Goal: Task Accomplishment & Management: Manage account settings

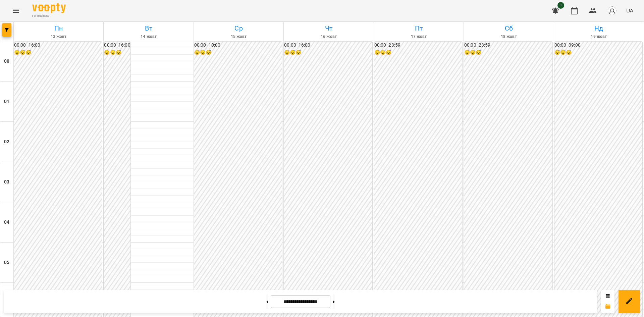
scroll to position [594, 0]
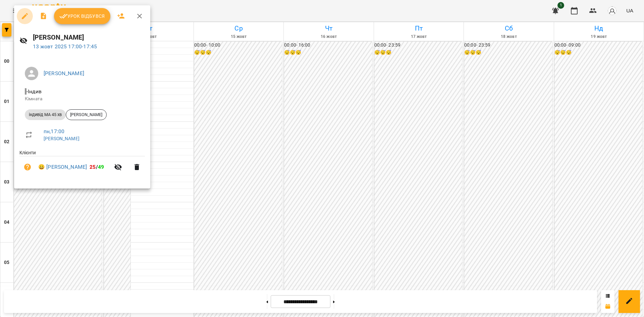
click at [22, 16] on icon "button" at bounding box center [25, 16] width 8 height 8
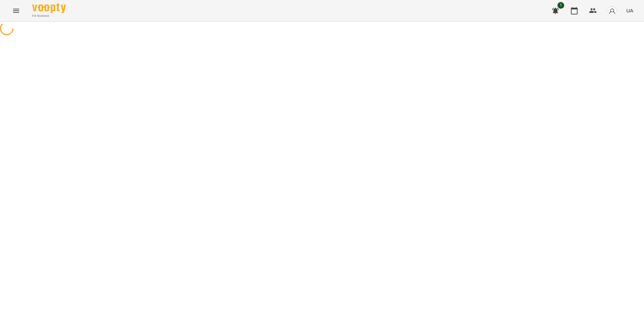
select select "**********"
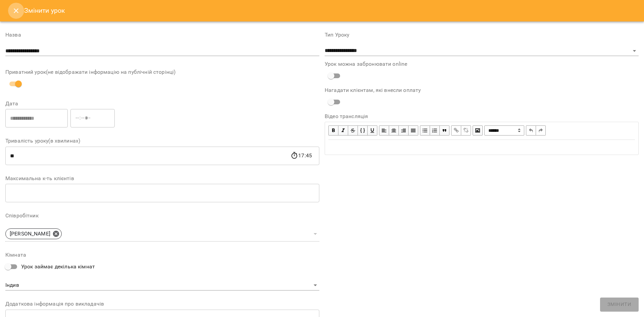
click at [19, 8] on icon "Close" at bounding box center [16, 11] width 8 height 8
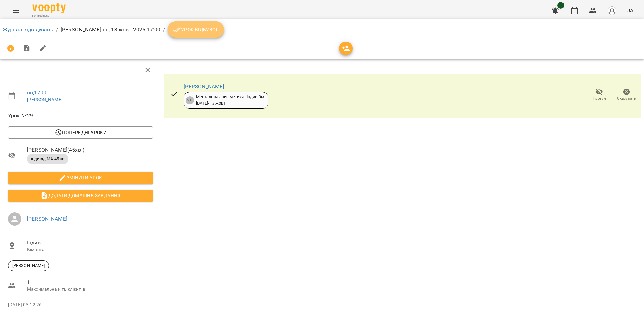
click at [217, 37] on button "Урок відбувся" at bounding box center [196, 29] width 56 height 16
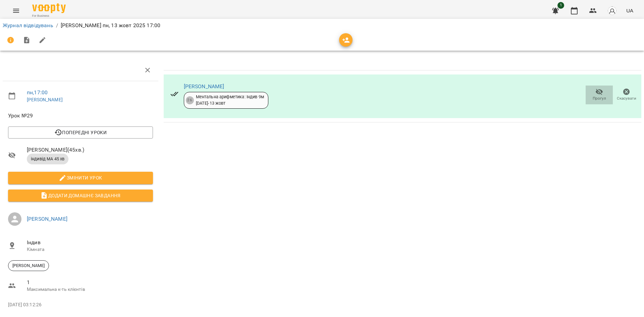
click at [598, 94] on span "Прогул" at bounding box center [598, 94] width 19 height 13
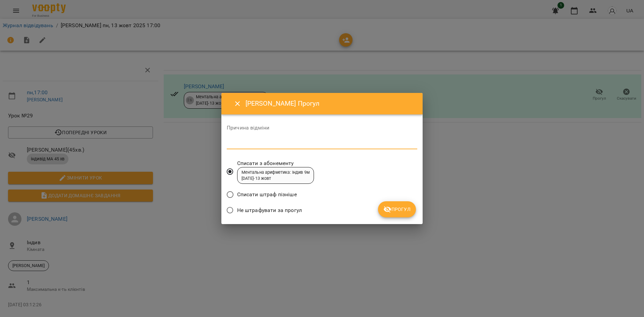
click at [314, 142] on textarea at bounding box center [322, 143] width 190 height 6
type textarea "******"
click at [394, 211] on span "Прогул" at bounding box center [396, 209] width 27 height 8
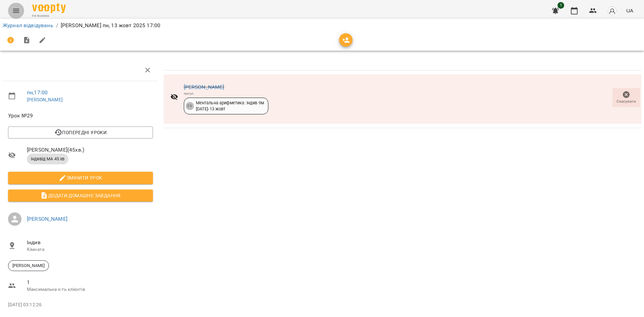
click at [18, 13] on icon "Menu" at bounding box center [16, 11] width 8 height 8
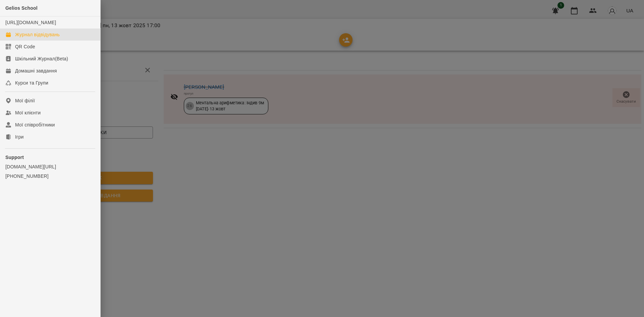
click at [31, 38] on div "Журнал відвідувань" at bounding box center [37, 34] width 45 height 7
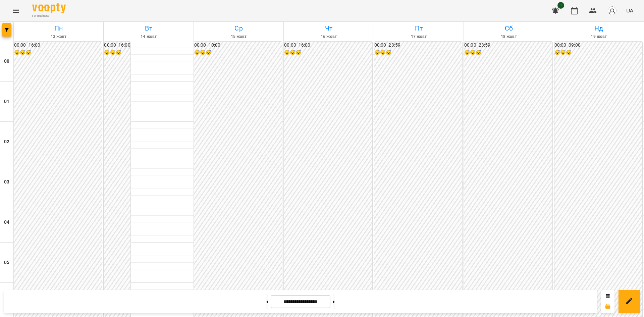
scroll to position [622, 0]
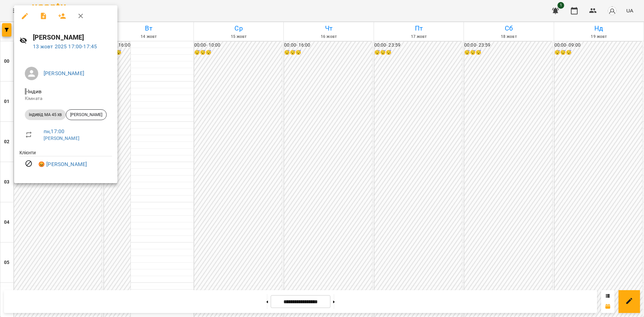
click at [169, 171] on div at bounding box center [322, 158] width 644 height 317
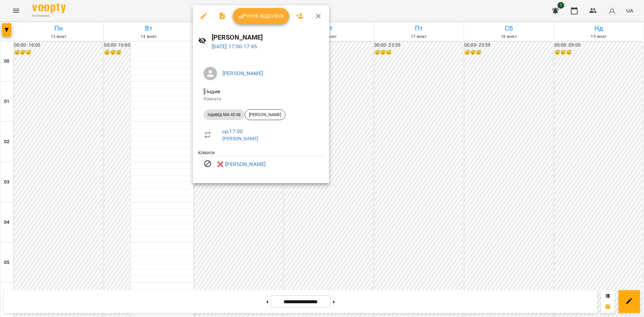
click at [63, 153] on div at bounding box center [322, 158] width 644 height 317
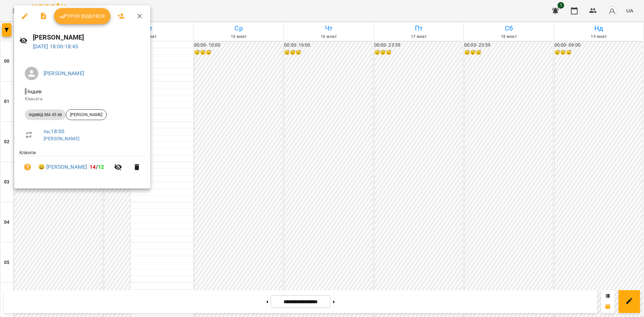
click at [230, 157] on div at bounding box center [322, 158] width 644 height 317
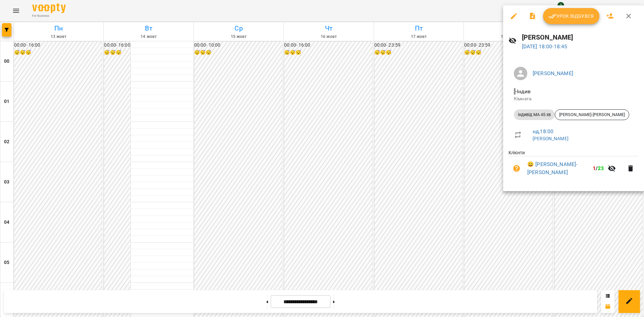
click at [435, 187] on div at bounding box center [322, 158] width 644 height 317
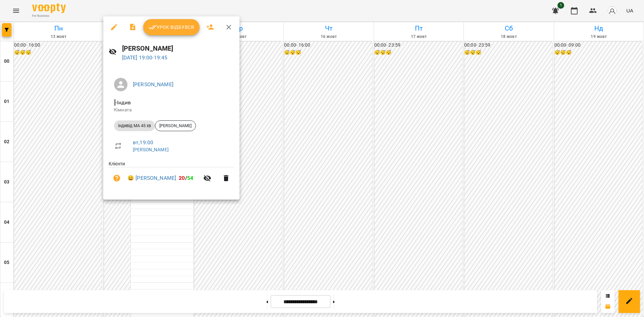
click at [151, 228] on div at bounding box center [322, 158] width 644 height 317
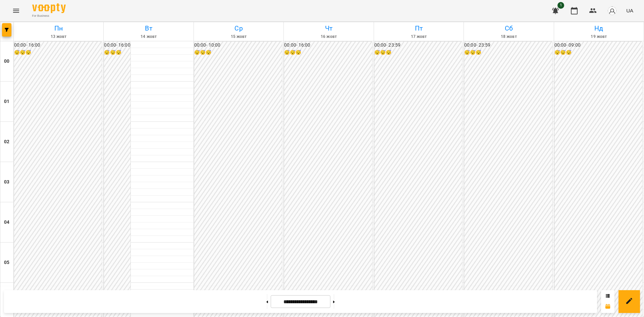
scroll to position [288, 0]
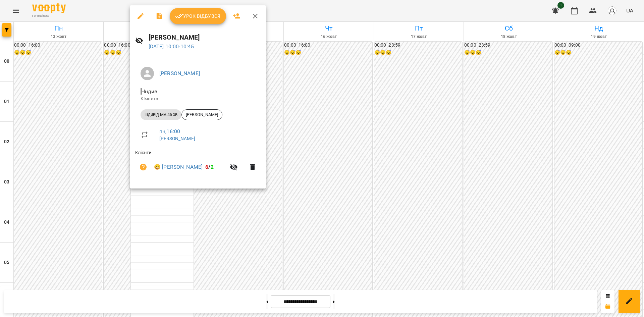
click at [164, 222] on div at bounding box center [322, 158] width 644 height 317
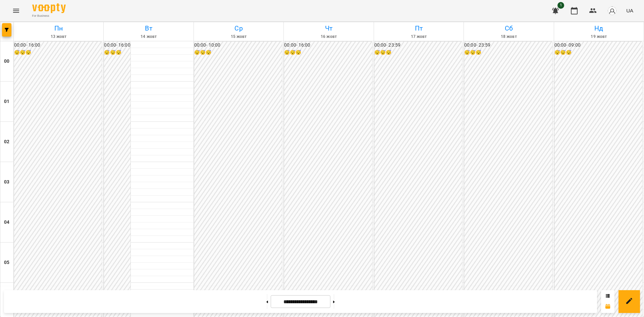
scroll to position [588, 0]
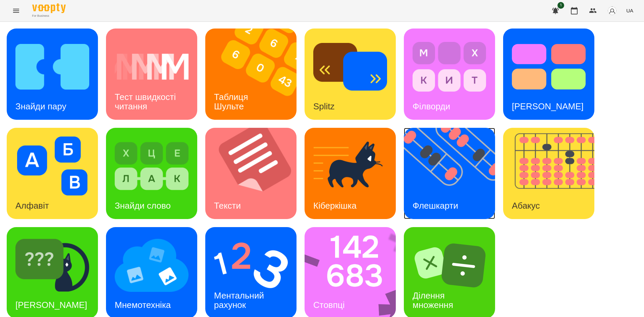
click at [445, 166] on img at bounding box center [454, 173] width 100 height 91
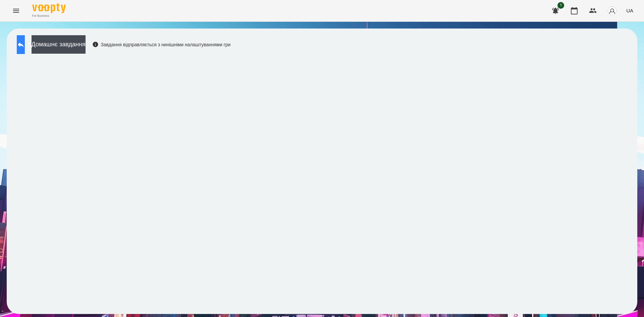
click at [24, 47] on icon at bounding box center [21, 45] width 8 height 8
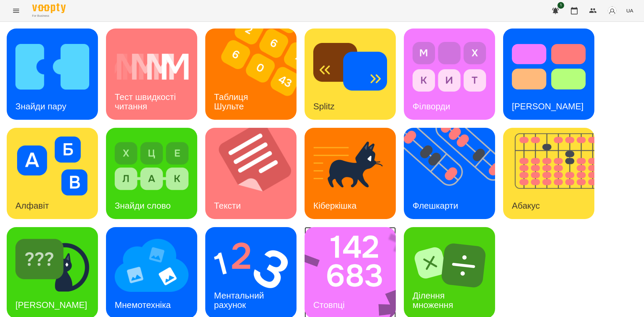
click at [365, 274] on img at bounding box center [354, 272] width 100 height 91
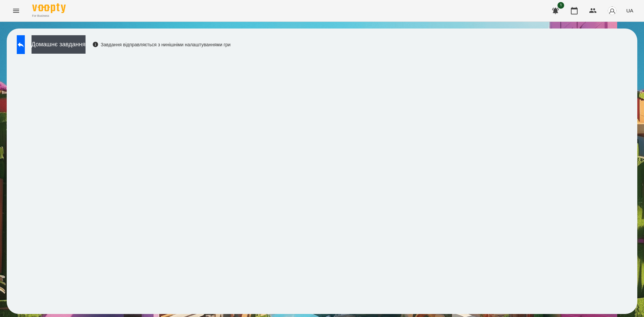
click at [29, 54] on div "Домашнє завдання Завдання відправляється з нинішніми налаштуваннями гри" at bounding box center [121, 46] width 217 height 22
click at [25, 53] on button at bounding box center [21, 44] width 8 height 19
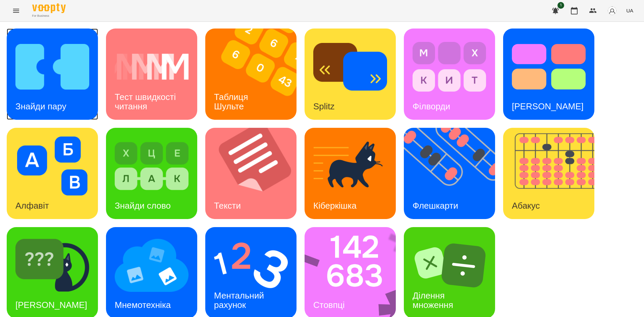
click at [64, 103] on h3 "Знайди пару" at bounding box center [40, 106] width 51 height 10
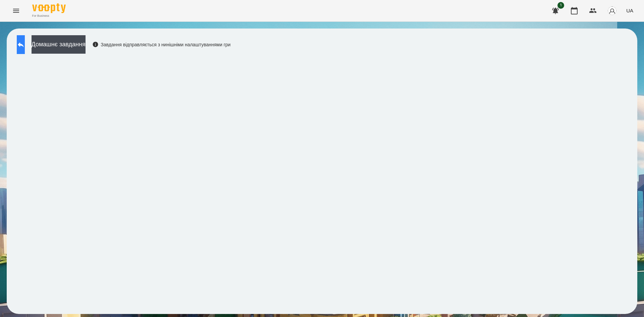
click at [22, 46] on button at bounding box center [21, 44] width 8 height 19
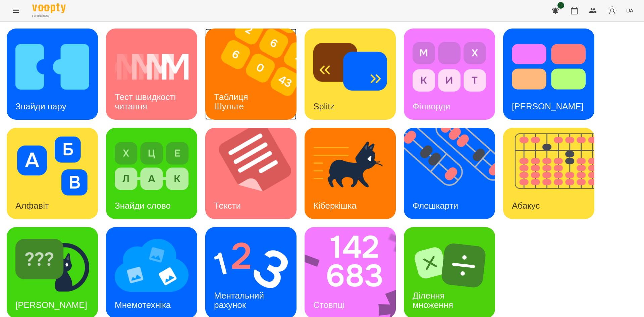
click at [227, 71] on img at bounding box center [255, 73] width 100 height 91
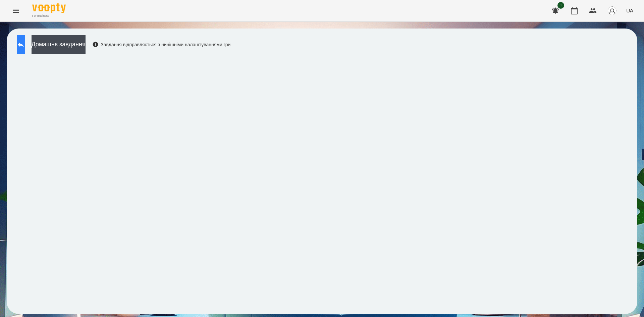
click at [25, 43] on icon at bounding box center [21, 45] width 8 height 8
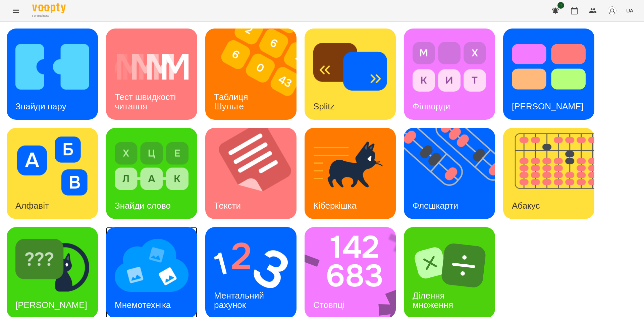
click at [148, 270] on img at bounding box center [152, 265] width 74 height 59
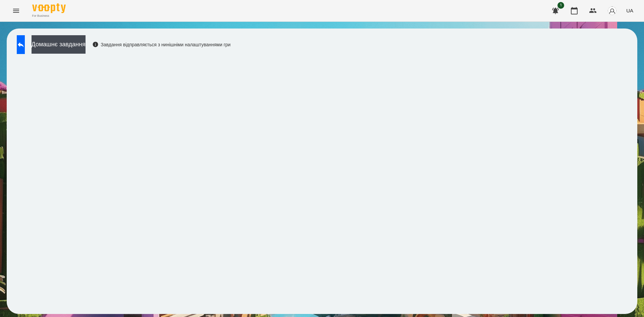
click at [359, 42] on div "Домашнє завдання Завдання відправляється з нинішніми налаштуваннями гри" at bounding box center [322, 170] width 630 height 285
click at [339, 32] on div "Домашнє завдання Завдання відправляється з нинішніми налаштуваннями гри" at bounding box center [322, 170] width 630 height 285
click at [25, 48] on icon at bounding box center [21, 45] width 8 height 8
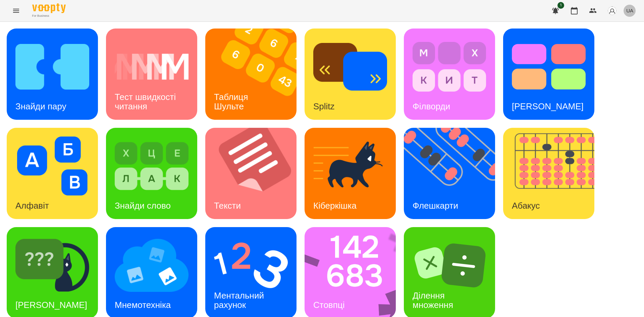
click at [629, 13] on span "UA" at bounding box center [629, 10] width 7 height 7
click at [548, 81] on div at bounding box center [322, 158] width 644 height 317
click at [548, 81] on div "English Українська Русский" at bounding box center [322, 158] width 644 height 317
click at [548, 81] on img at bounding box center [548, 66] width 74 height 59
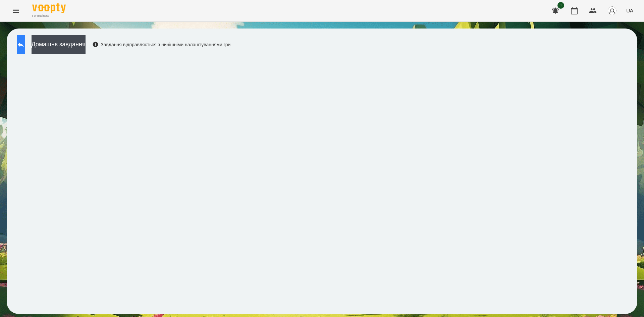
click at [25, 47] on icon at bounding box center [21, 45] width 8 height 8
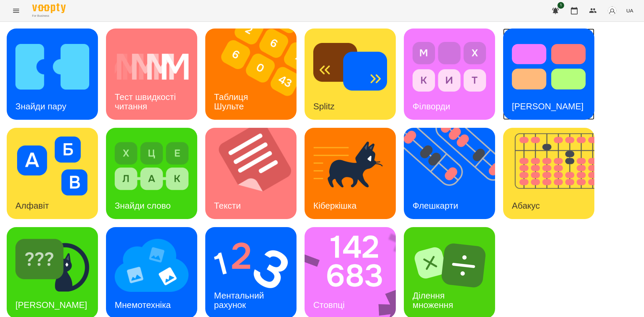
click at [531, 79] on img at bounding box center [548, 66] width 74 height 59
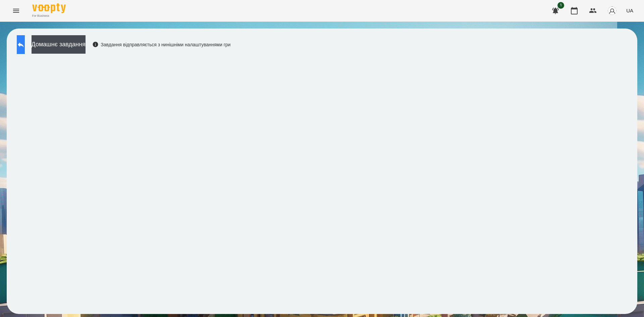
click at [25, 37] on button at bounding box center [21, 44] width 8 height 19
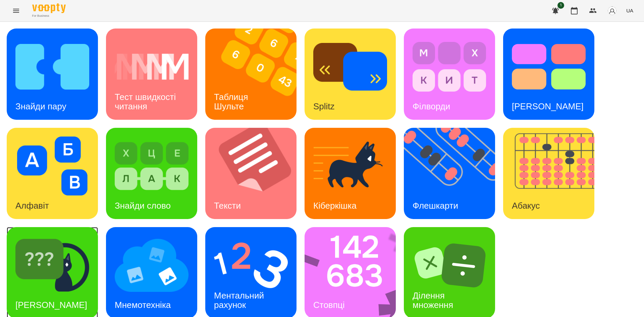
click at [46, 300] on h3 "Знайди Кіберкішку" at bounding box center [51, 305] width 72 height 10
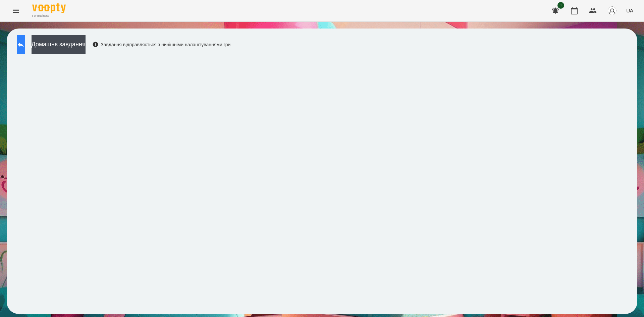
click at [25, 49] on button at bounding box center [21, 44] width 8 height 19
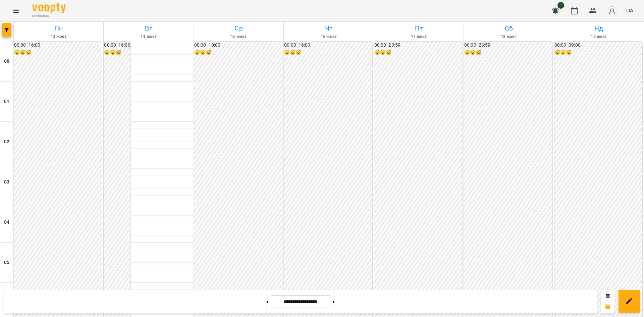
scroll to position [588, 0]
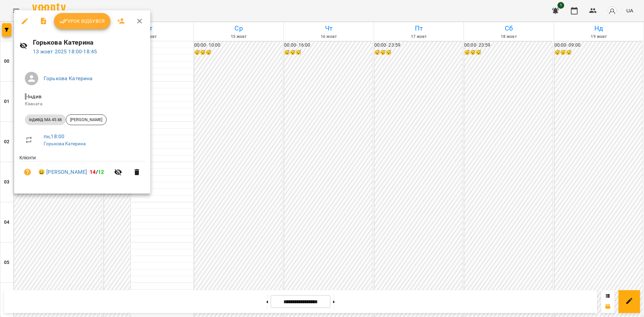
click at [24, 21] on icon "button" at bounding box center [25, 21] width 6 height 6
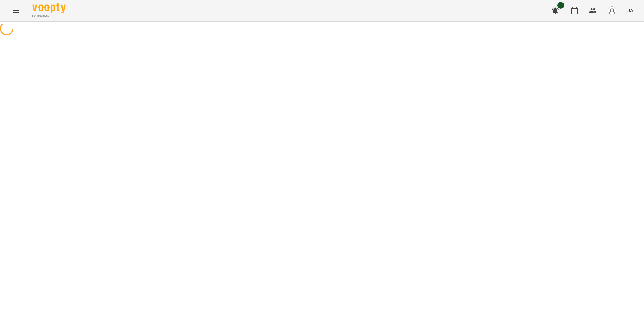
select select "**********"
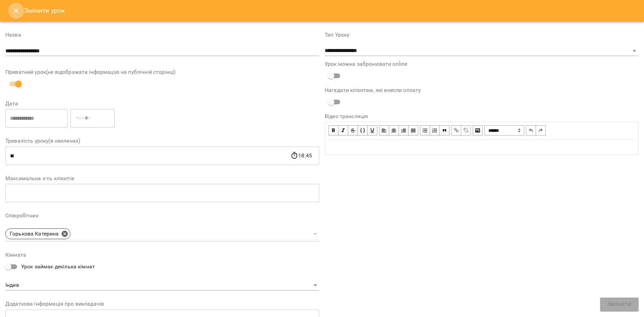
click at [15, 16] on button "Close" at bounding box center [16, 11] width 16 height 16
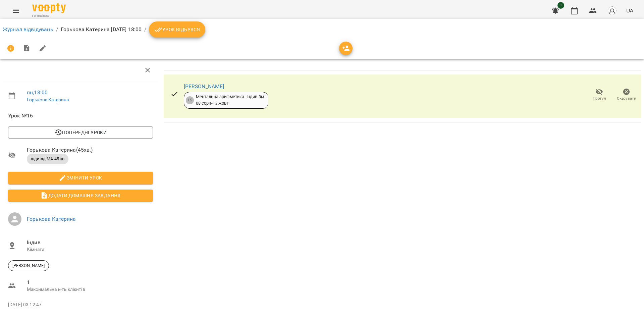
click at [200, 29] on span "Урок відбувся" at bounding box center [177, 29] width 46 height 8
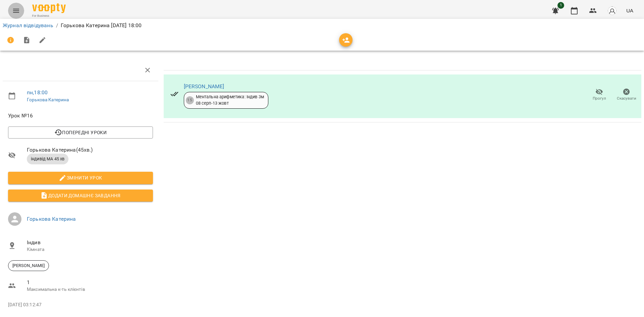
click at [17, 11] on icon "Menu" at bounding box center [16, 11] width 8 height 8
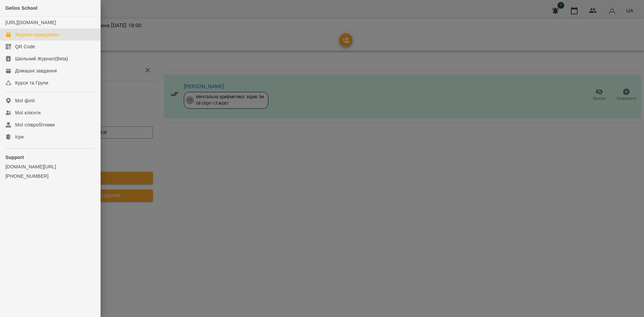
click at [36, 38] on div "Журнал відвідувань" at bounding box center [37, 34] width 45 height 7
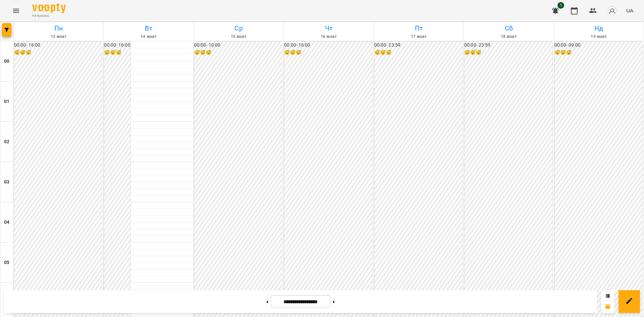
click at [276, 136] on div "00:00 - 10:00 😴😴😴" at bounding box center [238, 243] width 88 height 402
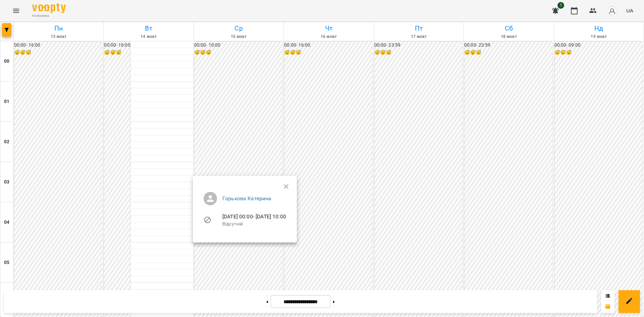
scroll to position [352, 0]
click at [288, 185] on icon "button" at bounding box center [286, 186] width 5 height 5
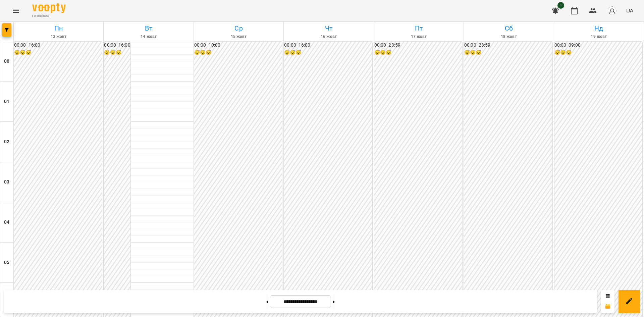
scroll to position [601, 0]
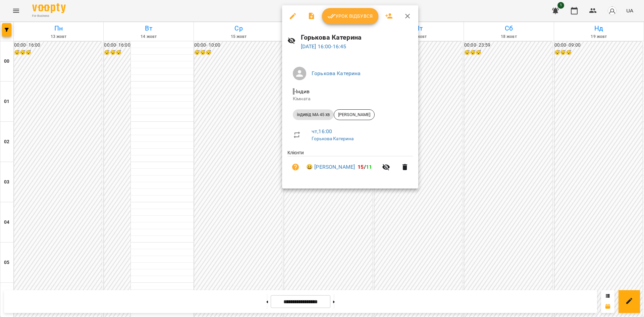
click at [324, 255] on div at bounding box center [322, 158] width 644 height 317
